Goal: Task Accomplishment & Management: Manage account settings

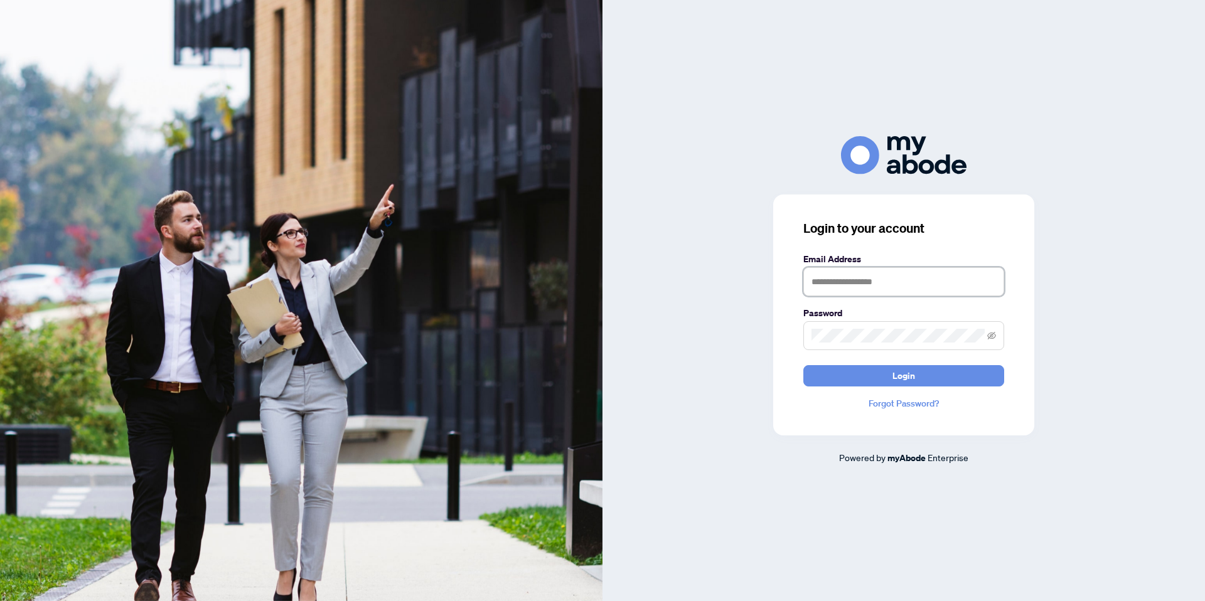
click at [856, 288] on input "text" at bounding box center [904, 281] width 201 height 29
type input "**********"
click at [804, 365] on button "Login" at bounding box center [904, 375] width 201 height 21
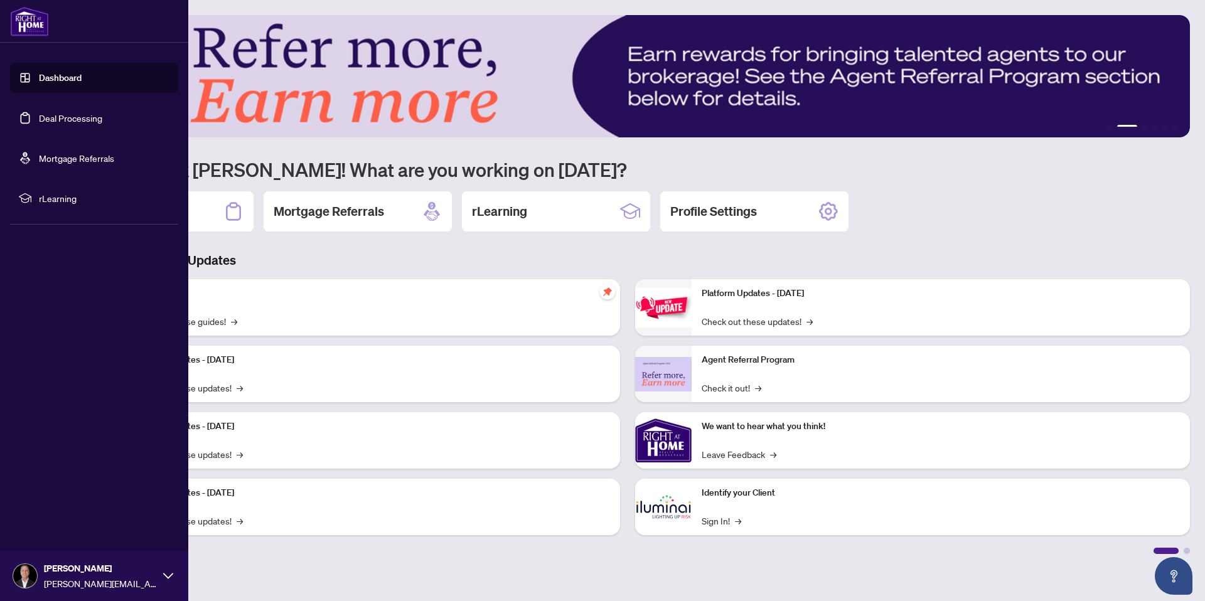
click at [47, 124] on link "Deal Processing" at bounding box center [70, 117] width 63 height 11
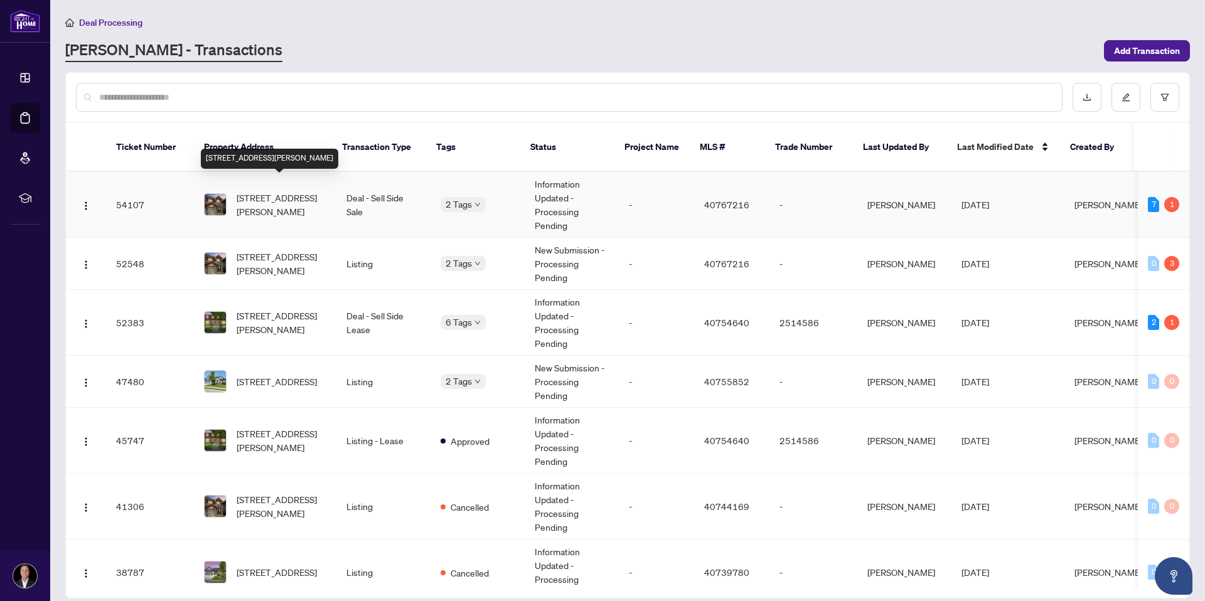
click at [281, 191] on span "[STREET_ADDRESS][PERSON_NAME]" at bounding box center [282, 205] width 90 height 28
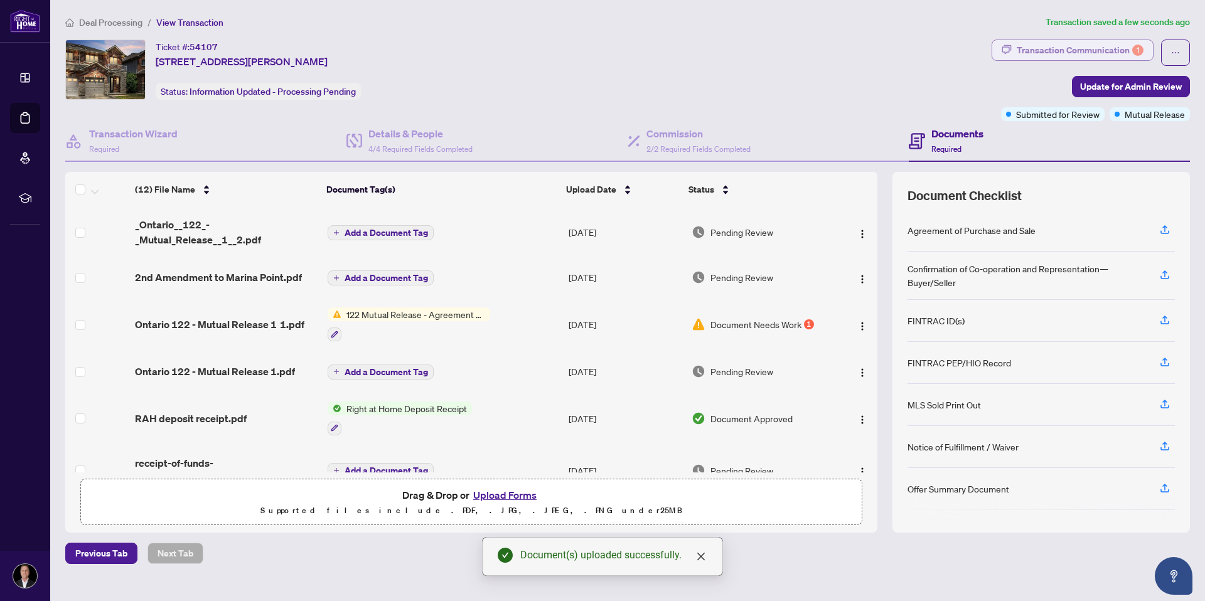
click at [1037, 51] on div "Transaction Communication 1" at bounding box center [1080, 50] width 127 height 20
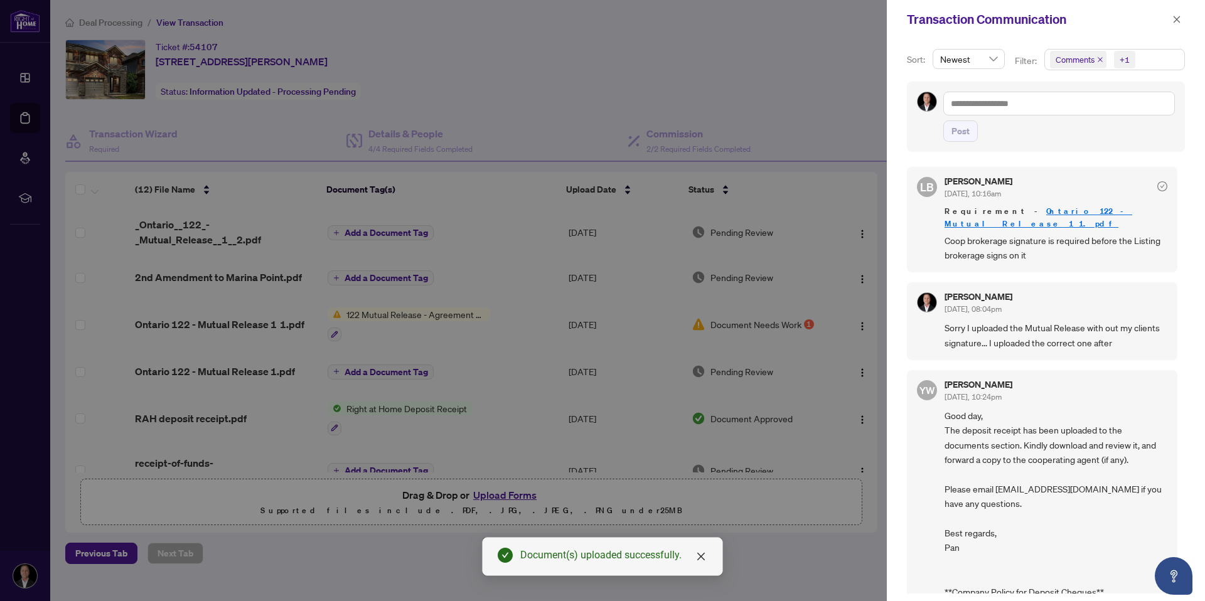
click at [1168, 29] on div "Transaction Communication" at bounding box center [1046, 19] width 318 height 39
click at [1174, 21] on icon "close" at bounding box center [1177, 19] width 7 height 7
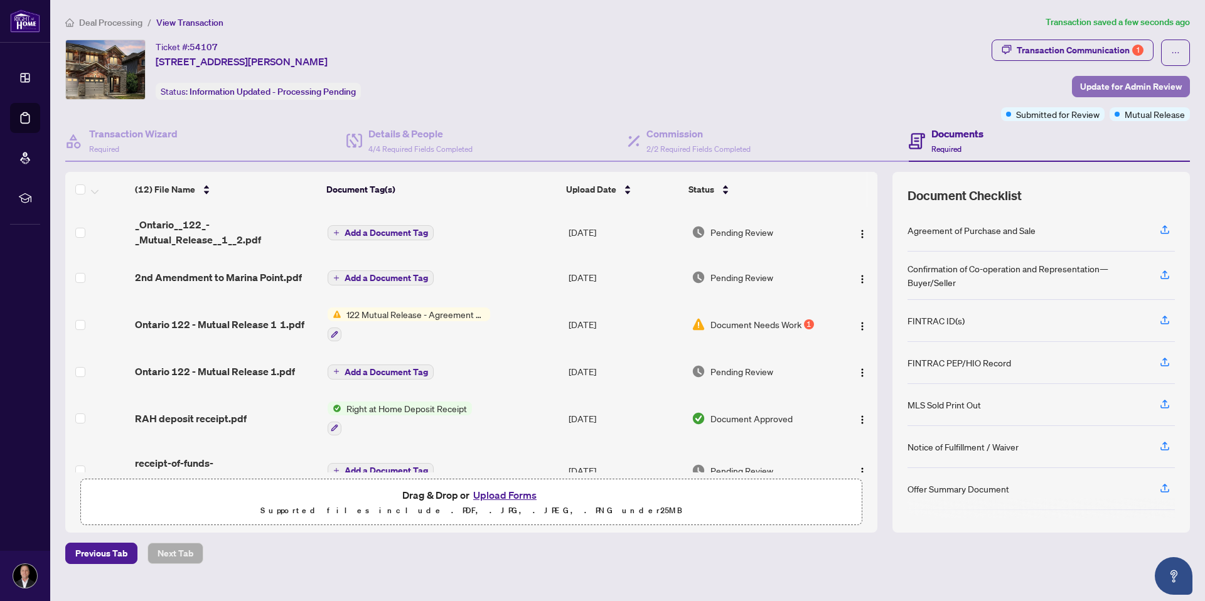
click at [1102, 84] on span "Update for Admin Review" at bounding box center [1132, 87] width 102 height 20
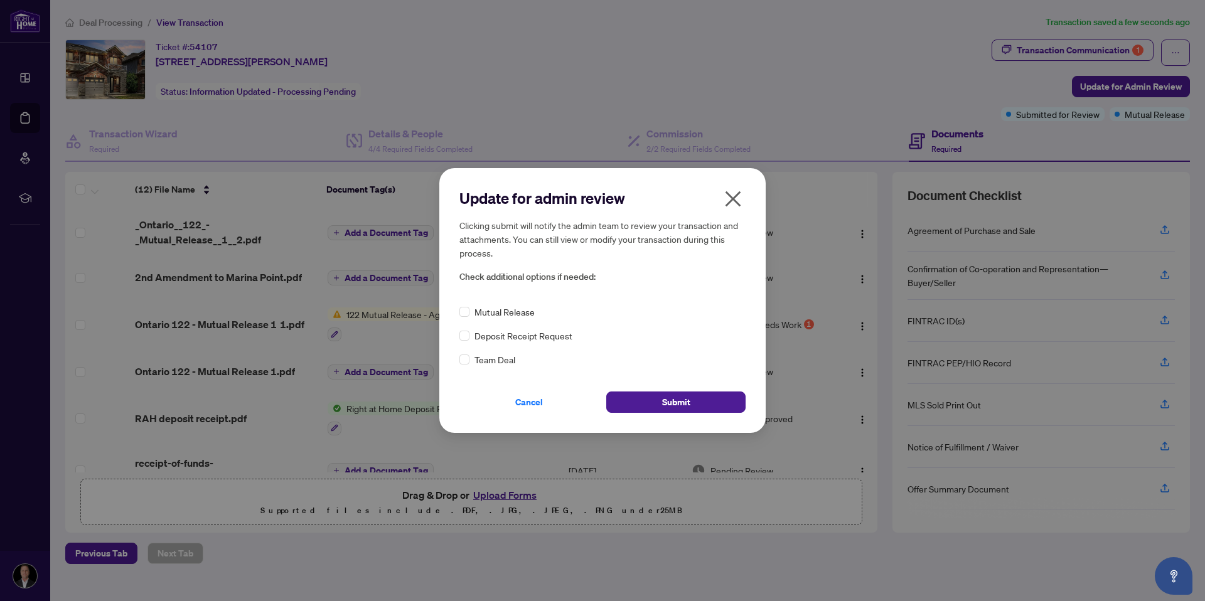
click at [496, 306] on span "Mutual Release" at bounding box center [505, 312] width 60 height 14
click at [656, 402] on button "Submit" at bounding box center [675, 402] width 139 height 21
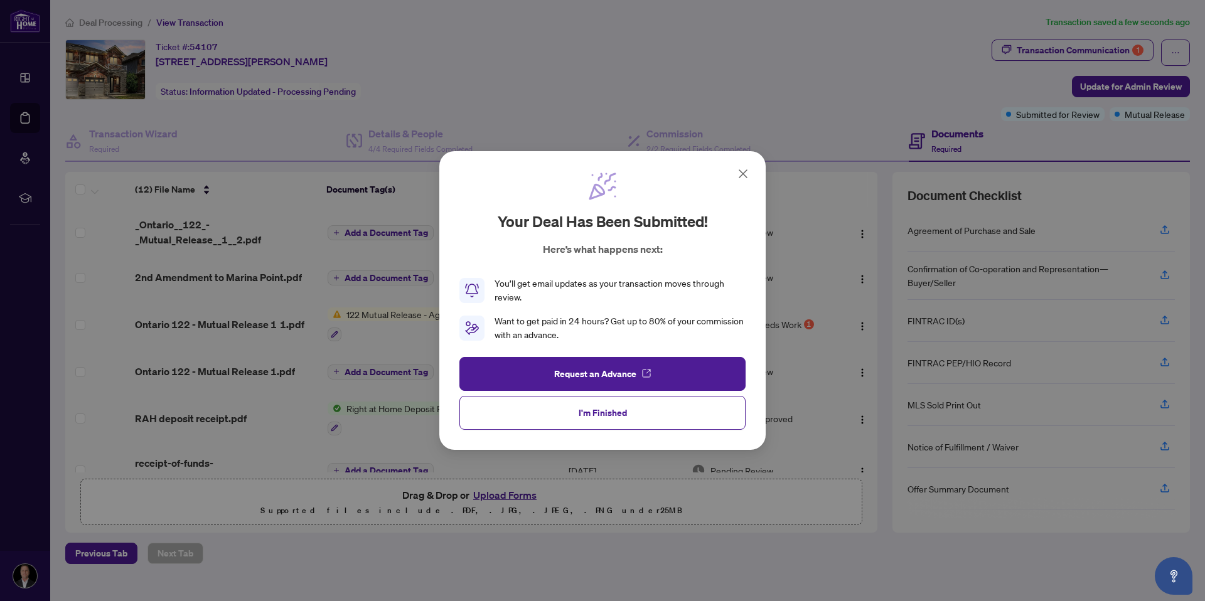
click at [738, 174] on icon at bounding box center [743, 173] width 15 height 15
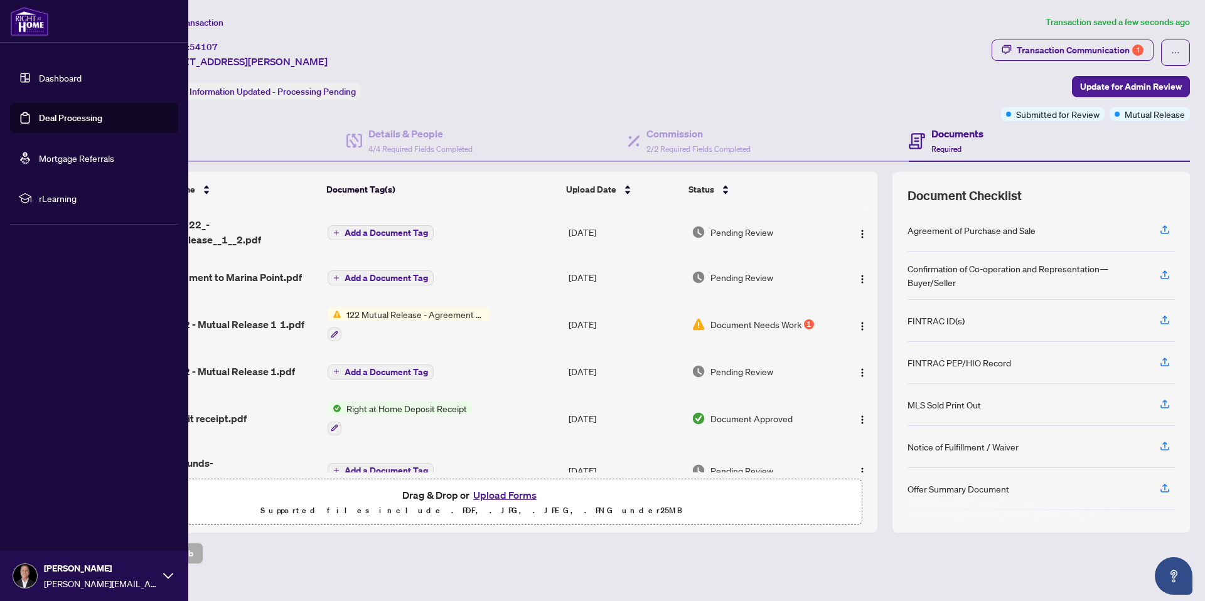
click at [39, 117] on link "Deal Processing" at bounding box center [70, 117] width 63 height 11
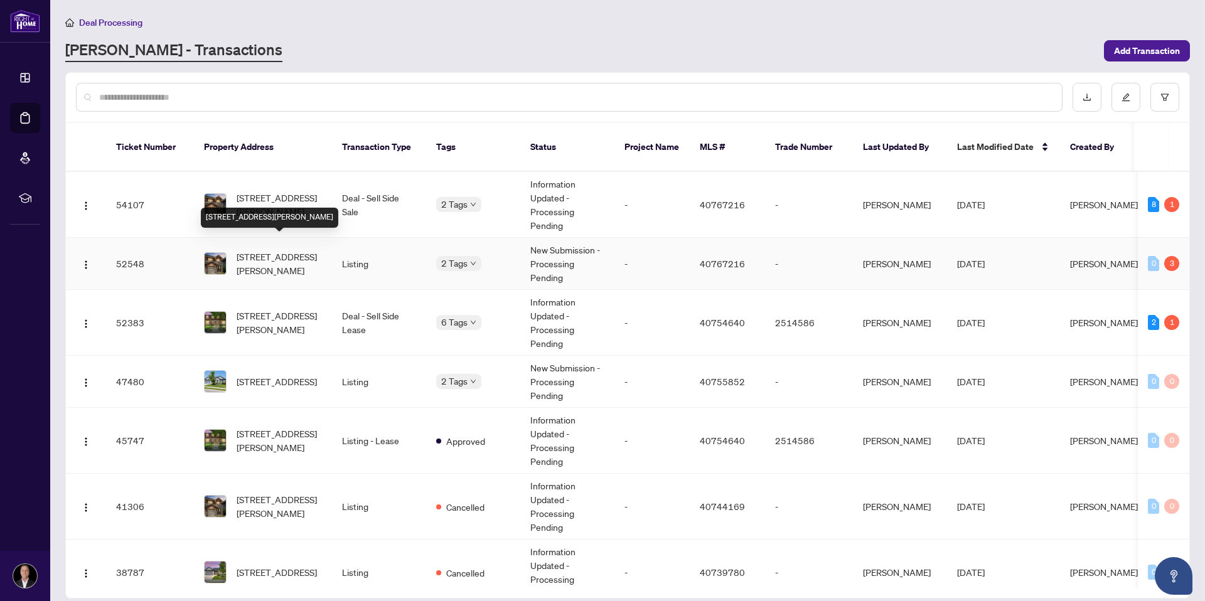
click at [267, 250] on span "[STREET_ADDRESS][PERSON_NAME]" at bounding box center [279, 264] width 85 height 28
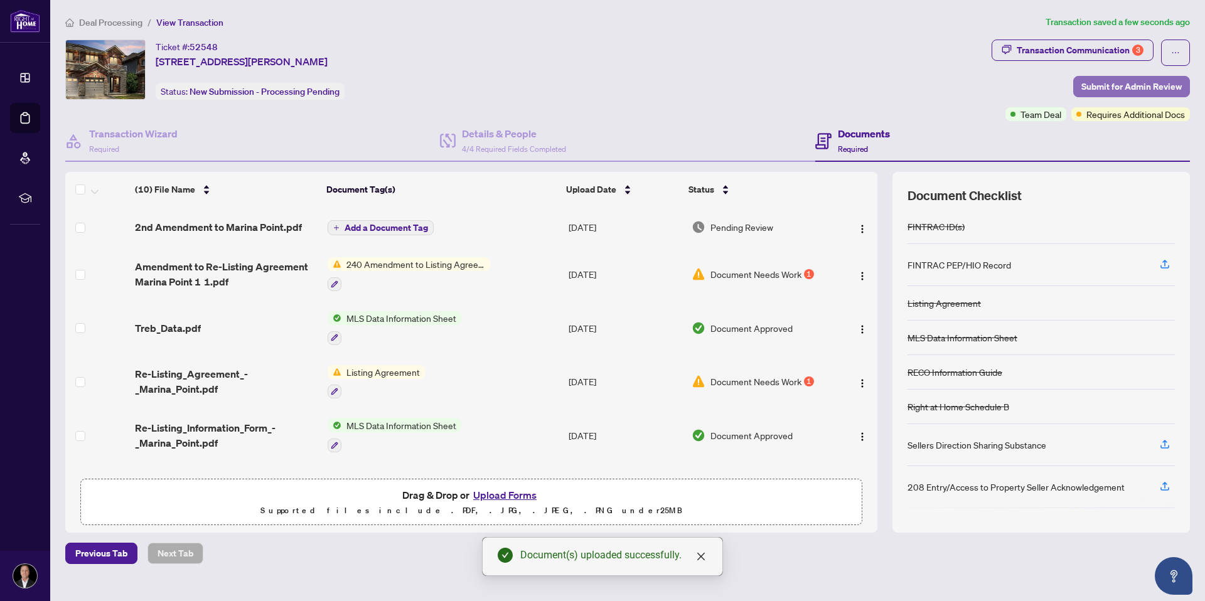
click at [1108, 89] on span "Submit for Admin Review" at bounding box center [1132, 87] width 100 height 20
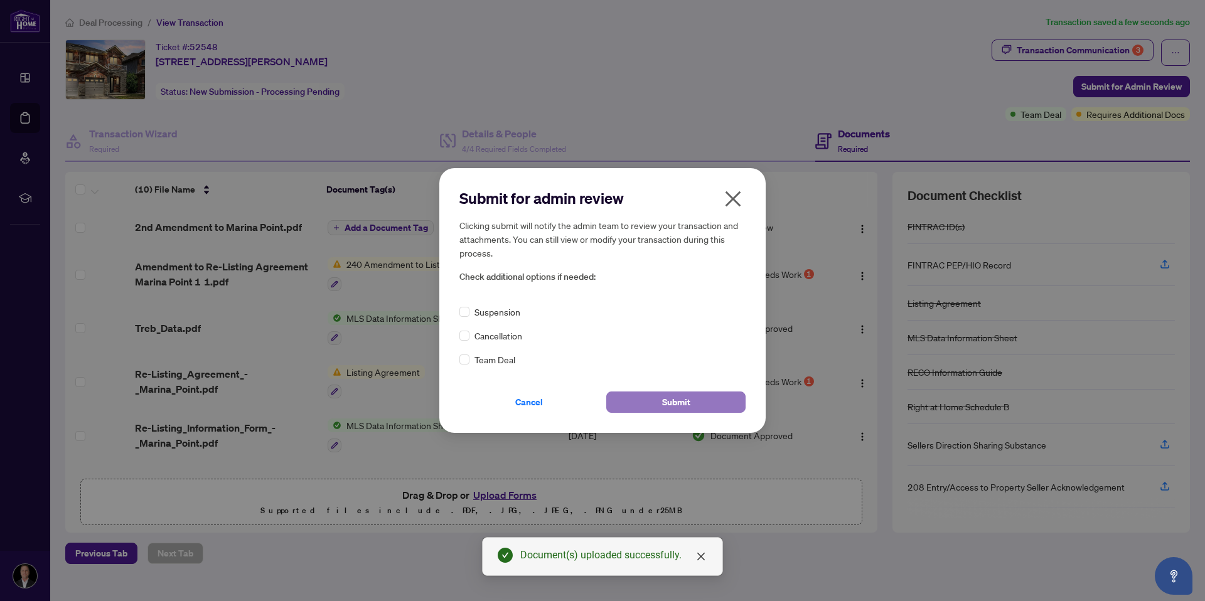
click at [664, 398] on span "Submit" at bounding box center [676, 402] width 28 height 20
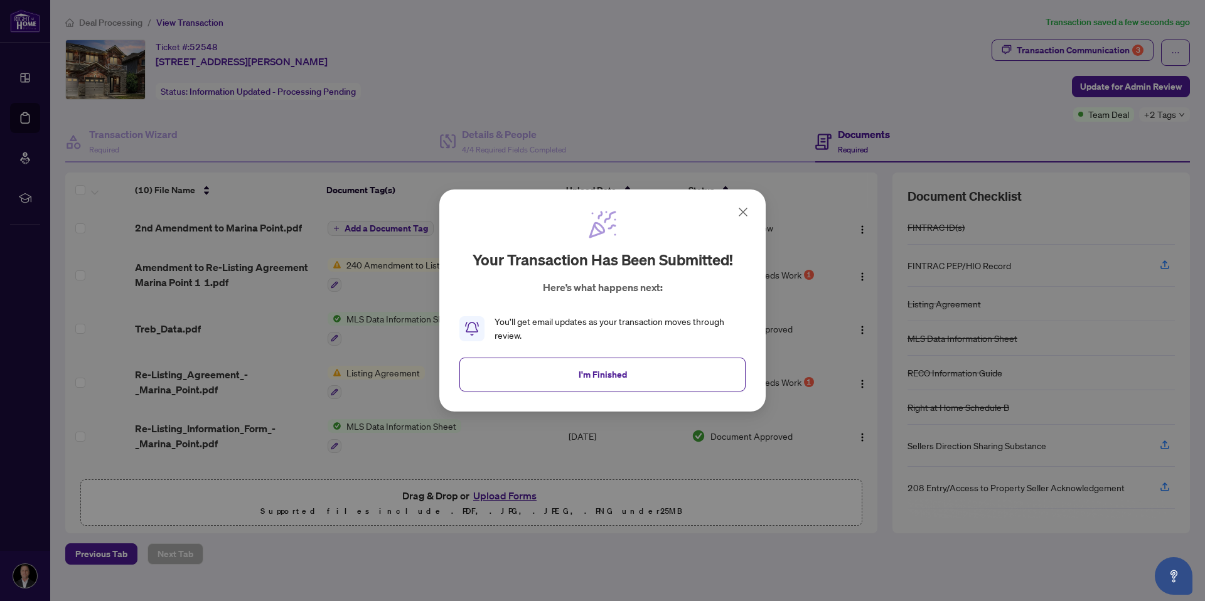
click at [742, 213] on icon at bounding box center [744, 212] width 8 height 8
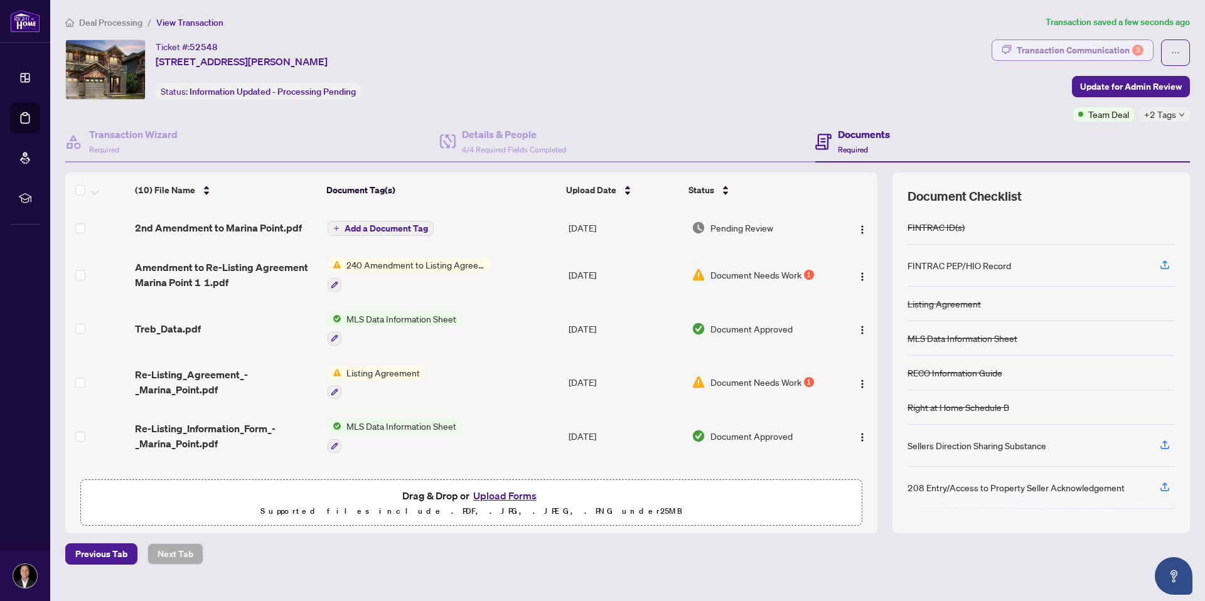
click at [1071, 51] on div "Transaction Communication 3" at bounding box center [1080, 50] width 127 height 20
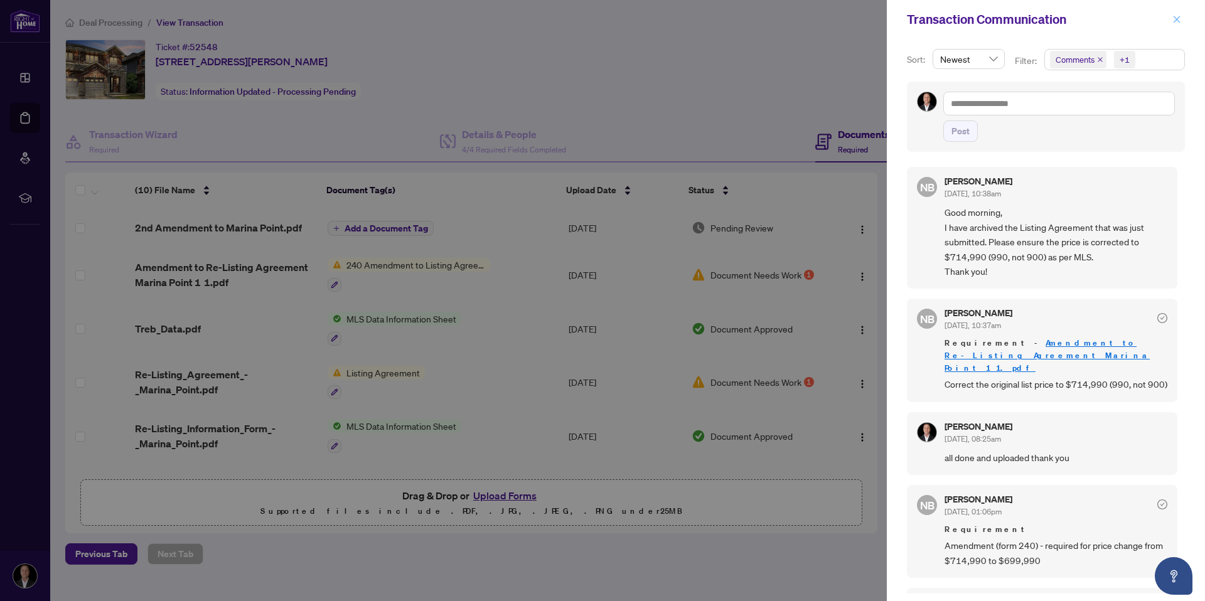
click at [1173, 16] on icon "close" at bounding box center [1177, 19] width 9 height 9
